Goal: Task Accomplishment & Management: Manage account settings

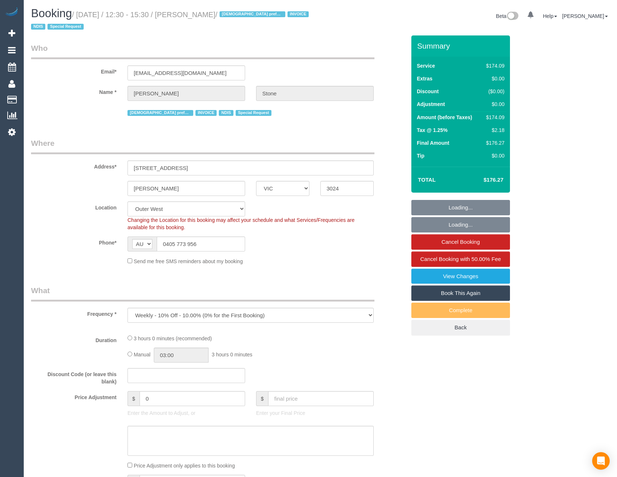
select select "VIC"
select select "number:30"
select select "number:14"
select select "number:19"
select select "number:23"
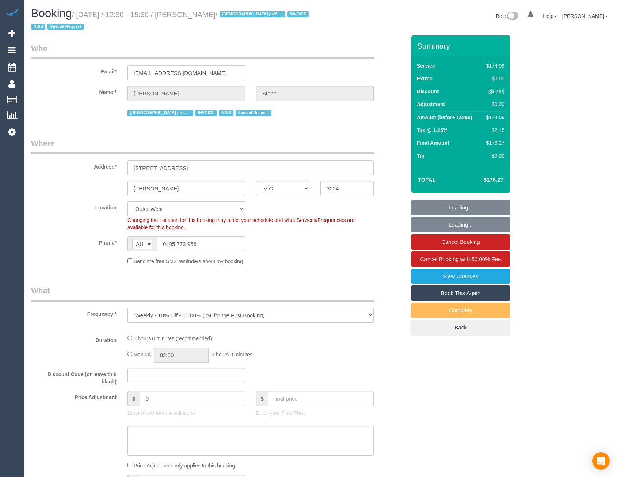
select select "number:35"
select select "number:11"
select select "object:1137"
select select "180"
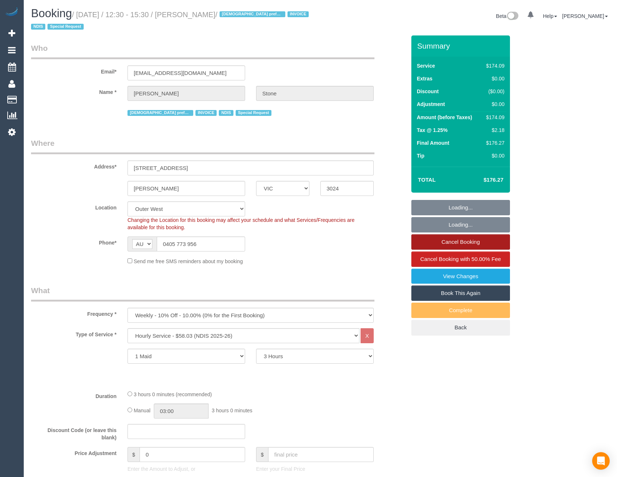
click at [447, 244] on link "Cancel Booking" at bounding box center [460, 241] width 99 height 15
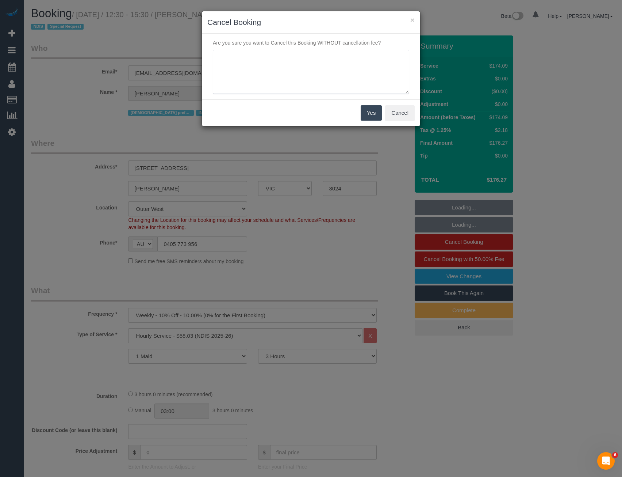
click at [250, 57] on textarea at bounding box center [311, 72] width 196 height 45
type textarea "Request to skip - via SMS - BB"
click at [363, 112] on button "Yes" at bounding box center [371, 112] width 21 height 15
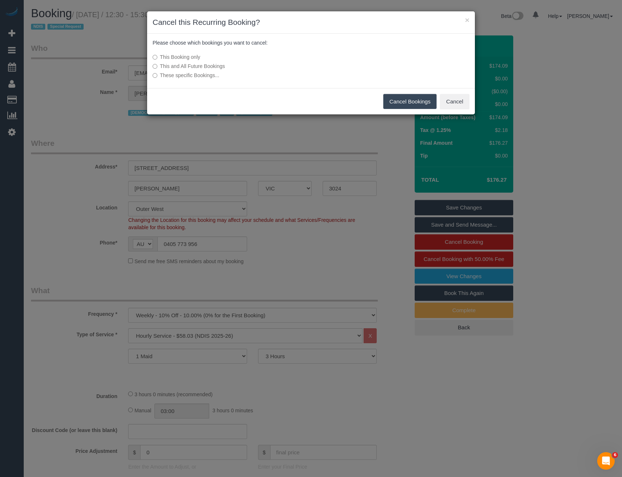
click at [410, 99] on button "Cancel Bookings" at bounding box center [410, 101] width 54 height 15
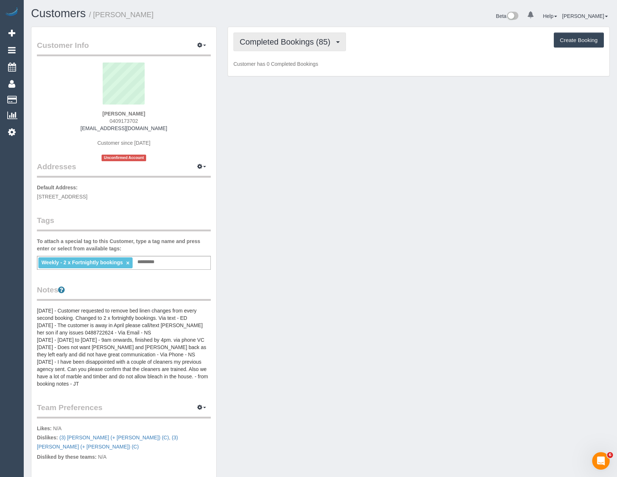
click at [286, 38] on span "Completed Bookings (85)" at bounding box center [287, 41] width 94 height 9
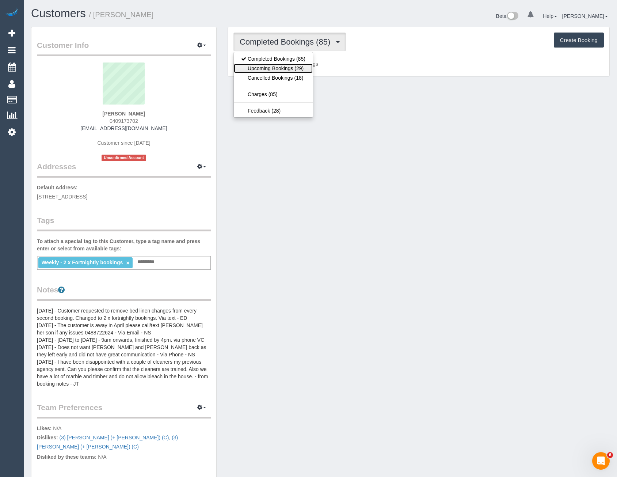
click at [287, 65] on link "Upcoming Bookings (29)" at bounding box center [273, 68] width 79 height 9
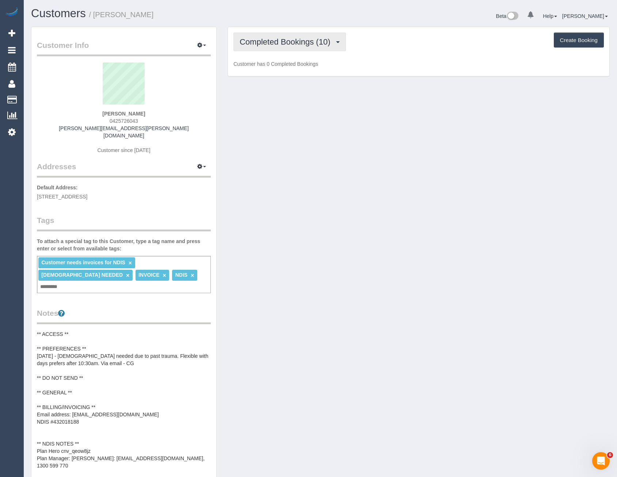
click at [308, 43] on span "Completed Bookings (10)" at bounding box center [287, 41] width 94 height 9
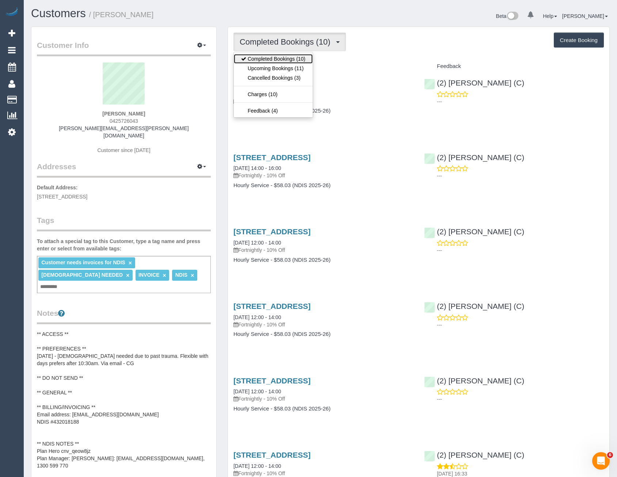
click at [308, 63] on link "Completed Bookings (10)" at bounding box center [273, 58] width 79 height 9
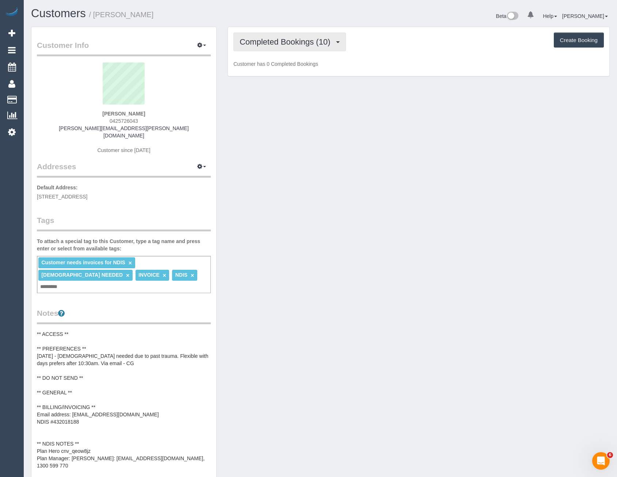
click at [302, 43] on span "Completed Bookings (10)" at bounding box center [287, 41] width 94 height 9
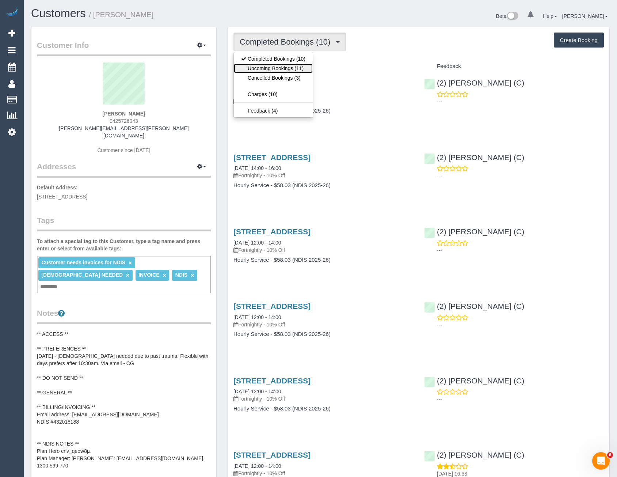
click at [300, 64] on link "Upcoming Bookings (11)" at bounding box center [273, 68] width 79 height 9
